Goal: Information Seeking & Learning: Learn about a topic

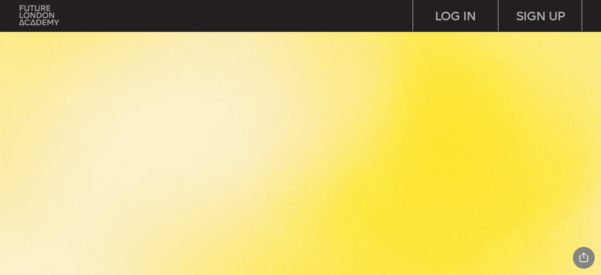
scroll to position [3141, 0]
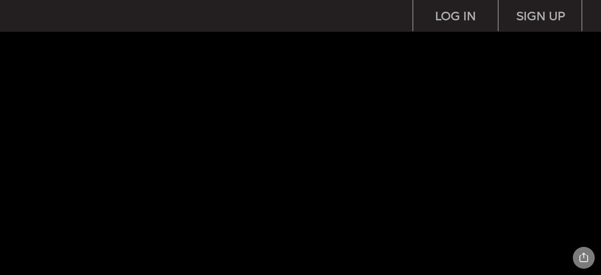
scroll to position [3141, 0]
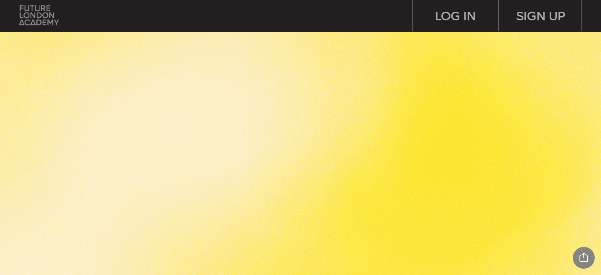
click at [32, 21] on img at bounding box center [40, 15] width 40 height 20
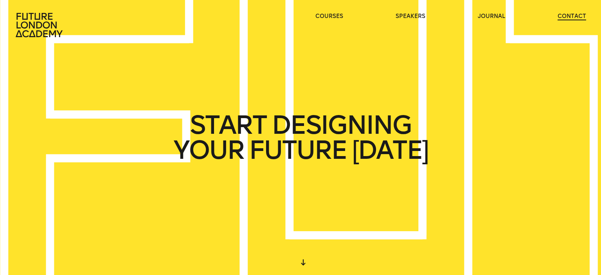
click at [569, 18] on link "contact" at bounding box center [572, 17] width 29 height 8
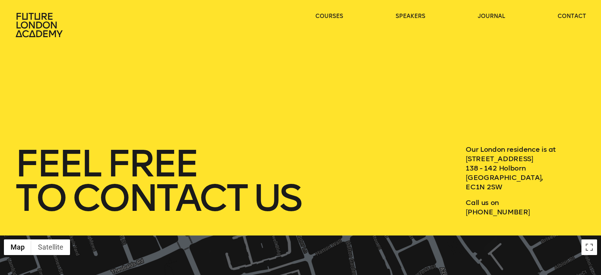
click at [410, 9] on header "courses speakers journal contact" at bounding box center [300, 19] width 601 height 38
click at [411, 13] on link "speakers" at bounding box center [411, 17] width 30 height 8
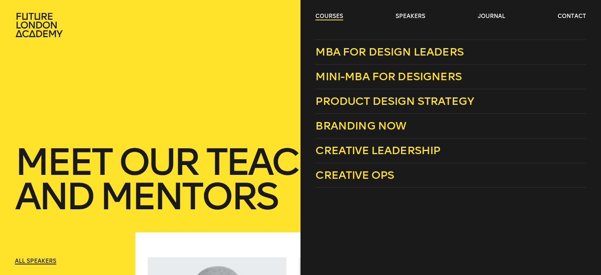
click at [332, 15] on link "courses" at bounding box center [329, 17] width 28 height 8
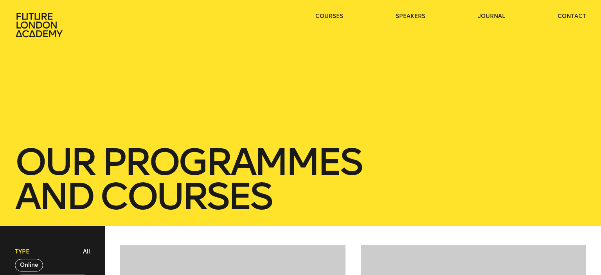
click at [23, 27] on icon at bounding box center [39, 25] width 47 height 24
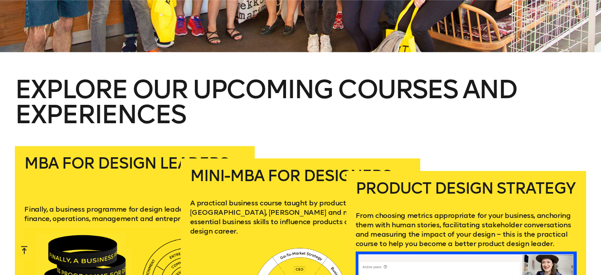
scroll to position [1049, 0]
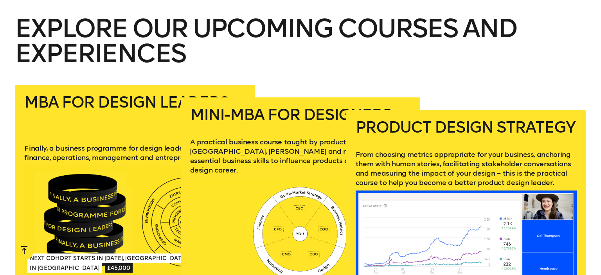
click at [397, 59] on h2 "Explore our upcoming courses and experiences" at bounding box center [300, 50] width 571 height 69
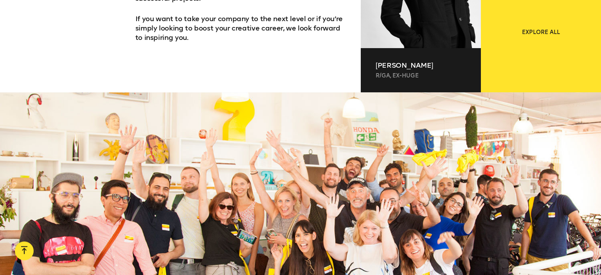
scroll to position [553, 0]
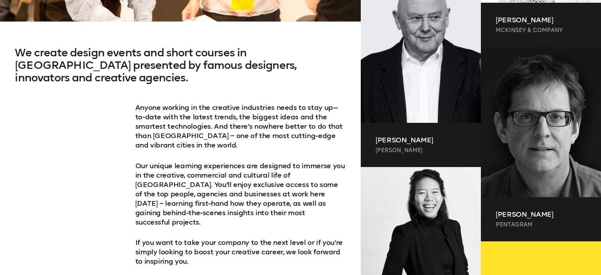
scroll to position [454, 0]
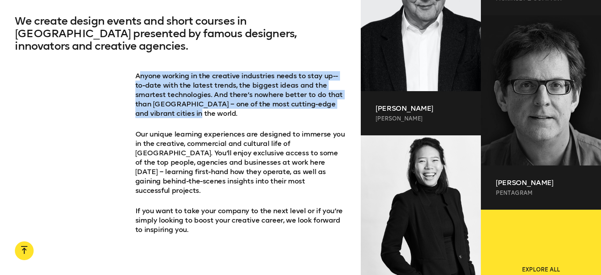
drag, startPoint x: 154, startPoint y: 65, endPoint x: 229, endPoint y: 102, distance: 84.0
click at [229, 102] on p "Anyone working in the creative industries needs to stay up-­to-­date with the l…" at bounding box center [240, 94] width 211 height 47
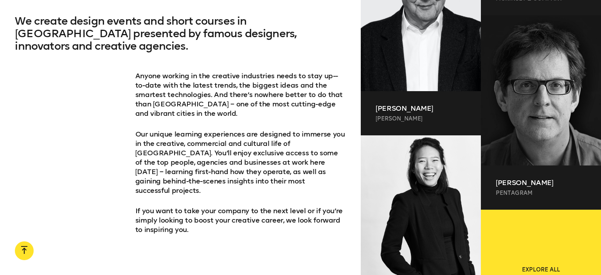
click at [225, 102] on p "Anyone working in the creative industries needs to stay up-­to-­date with the l…" at bounding box center [240, 94] width 211 height 47
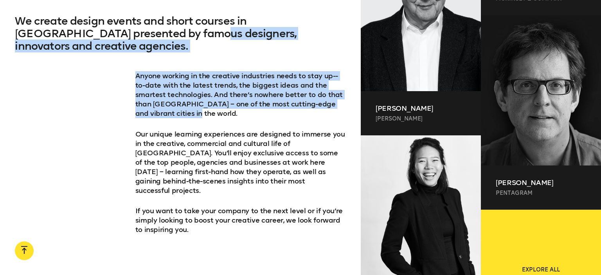
drag, startPoint x: 220, startPoint y: 101, endPoint x: 116, endPoint y: 57, distance: 113.3
click at [116, 57] on div "We create design events and short courses in London presented by famous designe…" at bounding box center [180, 150] width 361 height 270
click at [159, 77] on p "Anyone working in the creative industries needs to stay up-­to-­date with the l…" at bounding box center [240, 94] width 211 height 47
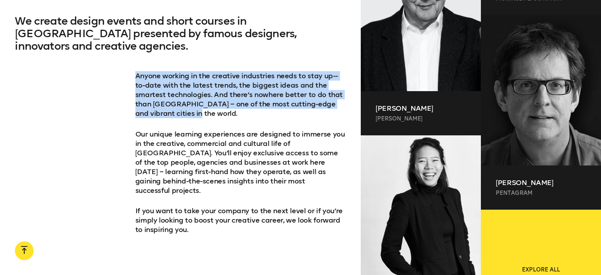
drag, startPoint x: 170, startPoint y: 87, endPoint x: 176, endPoint y: 87, distance: 6.3
click at [187, 100] on p "Anyone working in the creative industries needs to stay up-­to-­date with the l…" at bounding box center [240, 94] width 211 height 47
copy p "Anyone working in the creative industries needs to stay up-­to-­date with the l…"
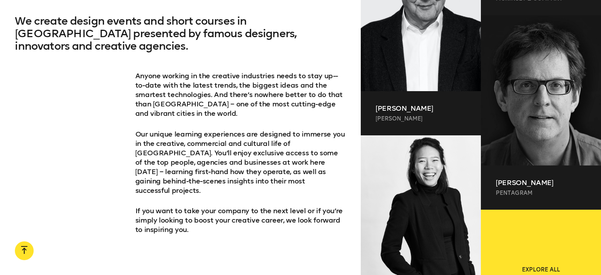
click at [294, 130] on p "Our unique learning experiences are designed to immerse you in the creative, co…" at bounding box center [240, 163] width 211 height 66
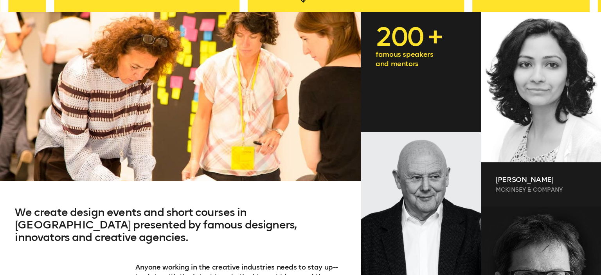
scroll to position [0, 0]
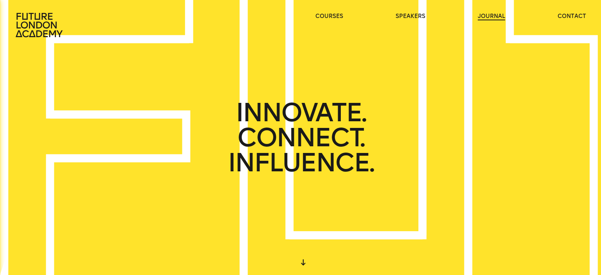
click at [483, 18] on link "journal" at bounding box center [491, 17] width 27 height 8
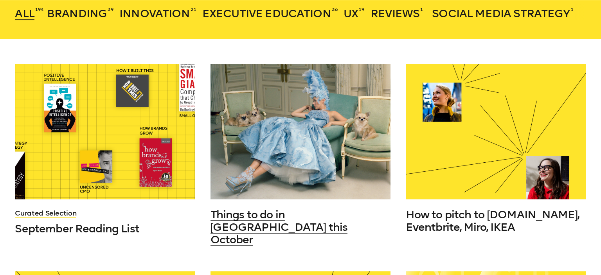
scroll to position [207, 0]
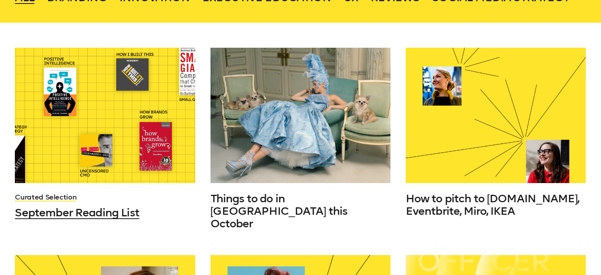
click at [85, 115] on div at bounding box center [105, 115] width 180 height 135
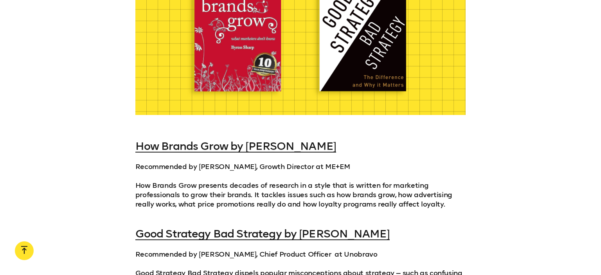
scroll to position [703, 0]
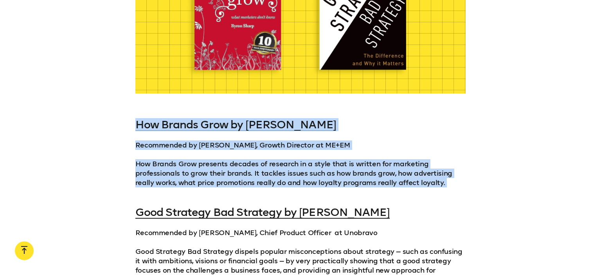
drag, startPoint x: 133, startPoint y: 127, endPoint x: 383, endPoint y: 195, distance: 258.7
click at [384, 196] on div "How Brands Grow by Byron Sharp Recommended by Ciaran McClellan, Growth Director…" at bounding box center [300, 211] width 601 height 185
copy div "How Brands Grow by Byron Sharp Recommended by Ciaran McClellan, Growth Director…"
click at [359, 190] on p "How Brands Grow presents decades of research in a style that is written for mar…" at bounding box center [300, 178] width 331 height 38
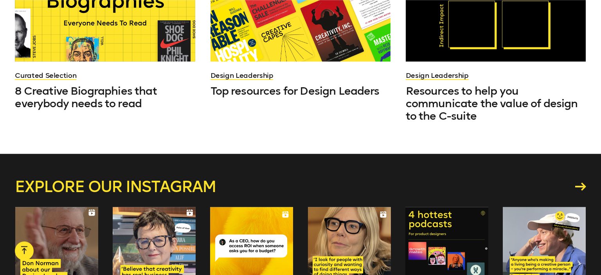
scroll to position [2604, 0]
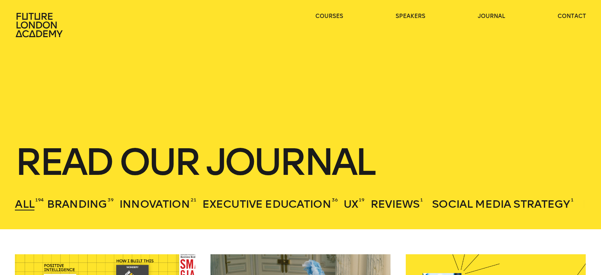
click at [62, 36] on icon at bounding box center [40, 25] width 50 height 25
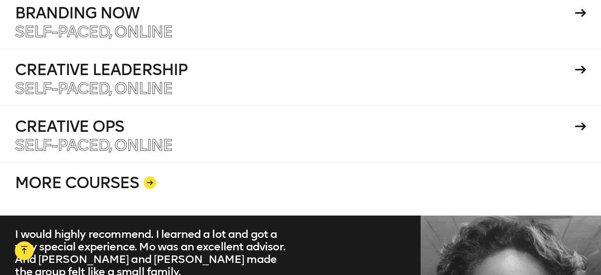
scroll to position [1669, 0]
